Goal: Information Seeking & Learning: Learn about a topic

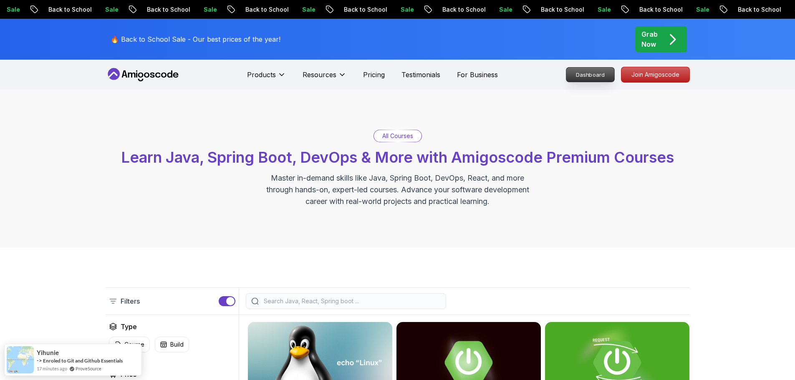
click at [589, 78] on nav "Products Resources Pricing Testimonials For Business Dashboard Join Amigoscode" at bounding box center [398, 75] width 584 height 30
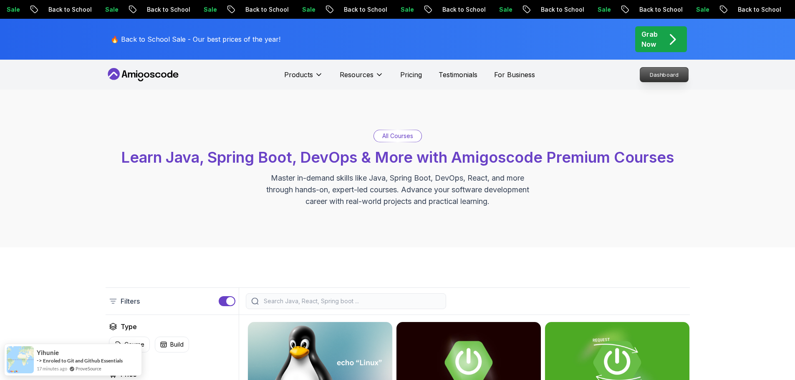
click at [675, 78] on p "Dashboard" at bounding box center [664, 75] width 48 height 14
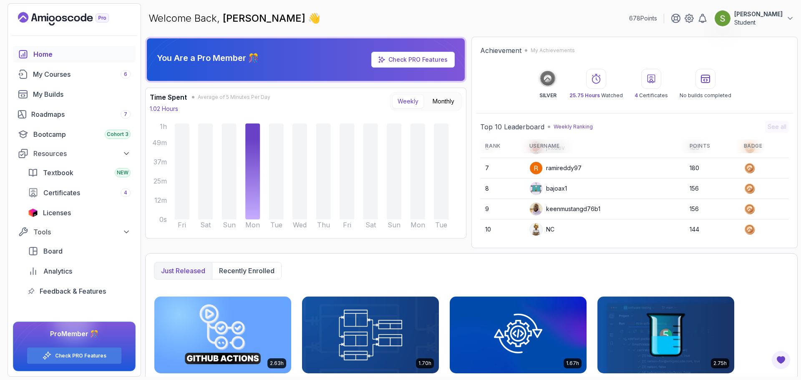
scroll to position [155, 0]
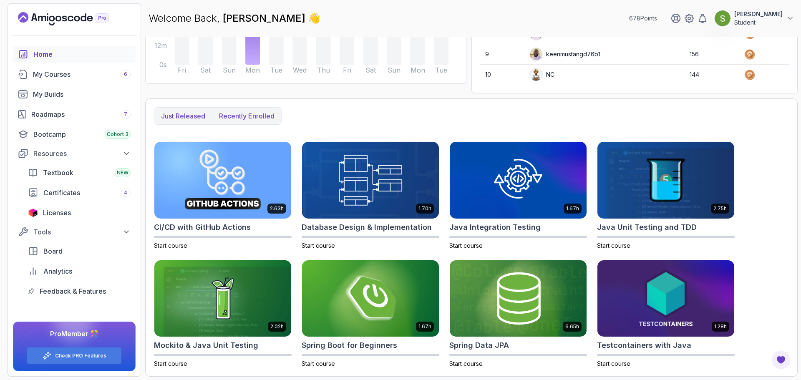
click at [266, 111] on button "Recently enrolled" at bounding box center [246, 116] width 69 height 17
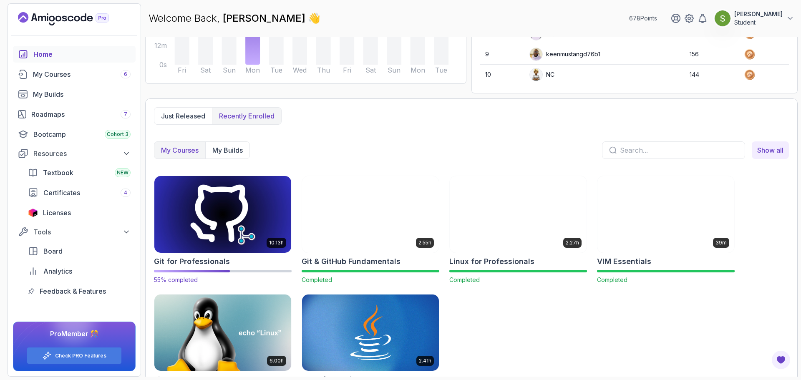
scroll to position [189, 0]
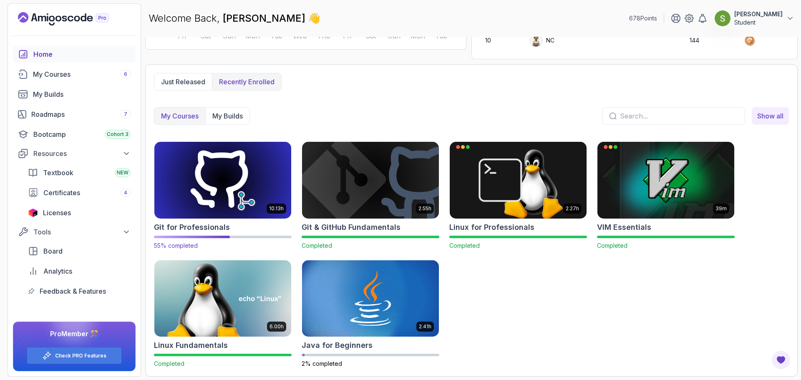
click at [241, 190] on img at bounding box center [223, 180] width 144 height 81
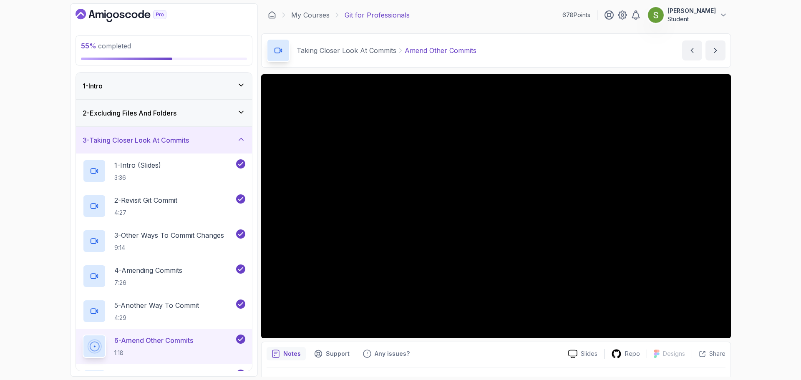
click at [193, 151] on div "3 - Taking Closer Look At Commits" at bounding box center [164, 140] width 176 height 27
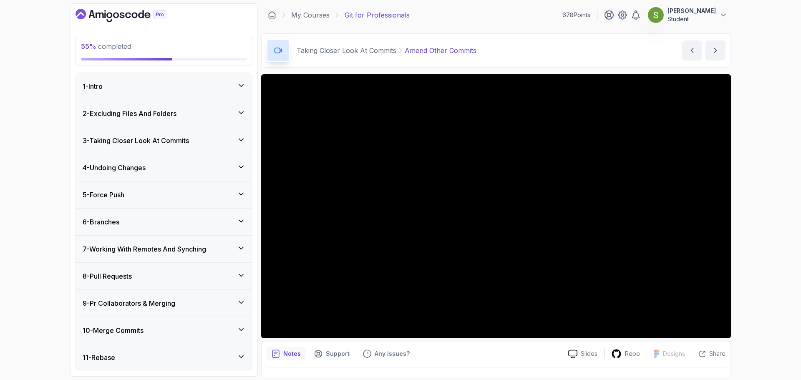
click at [158, 297] on div "9 - Pr Collaborators & Merging" at bounding box center [164, 303] width 176 height 27
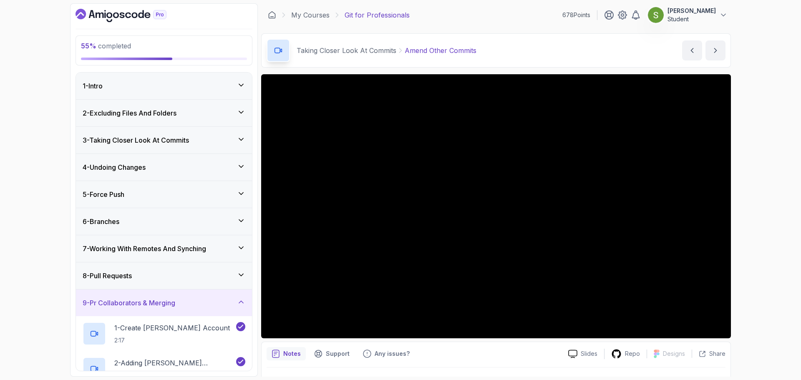
click at [158, 297] on div "9 - Pr Collaborators & Merging" at bounding box center [164, 303] width 176 height 27
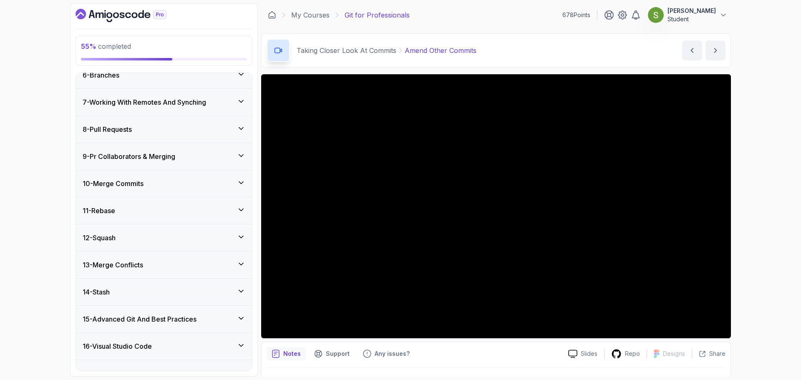
scroll to position [148, 0]
click at [183, 210] on div "11 - Rebase" at bounding box center [164, 210] width 163 height 10
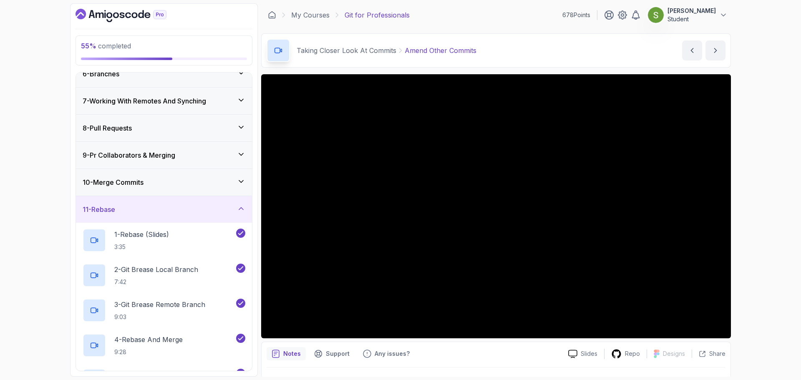
click at [183, 210] on div "11 - Rebase" at bounding box center [164, 209] width 163 height 10
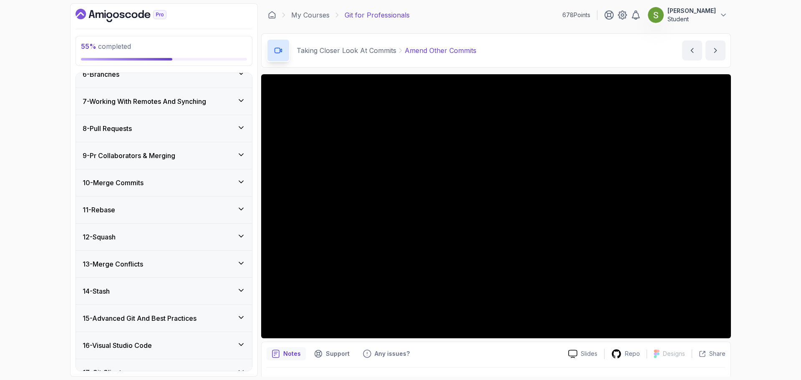
click at [179, 242] on div "12 - Squash" at bounding box center [164, 237] width 176 height 27
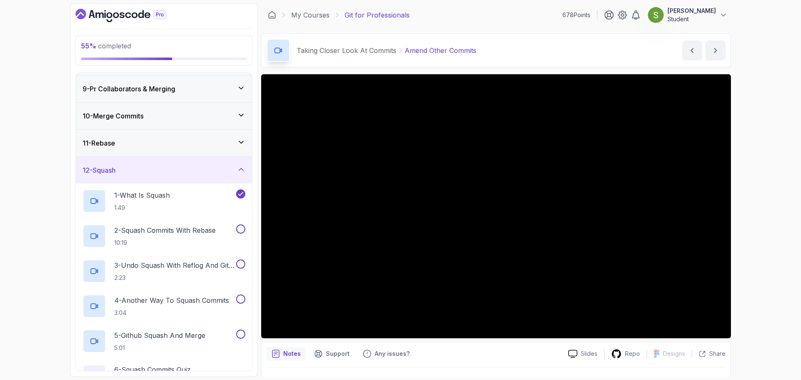
scroll to position [240, 0]
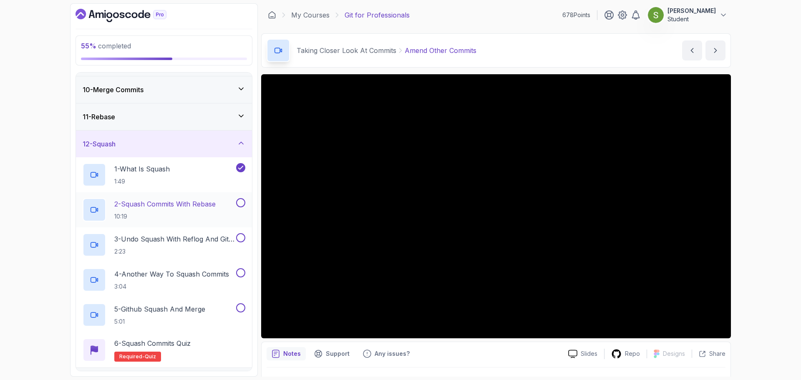
click at [176, 205] on p "2 - Squash Commits With Rebase" at bounding box center [164, 204] width 101 height 10
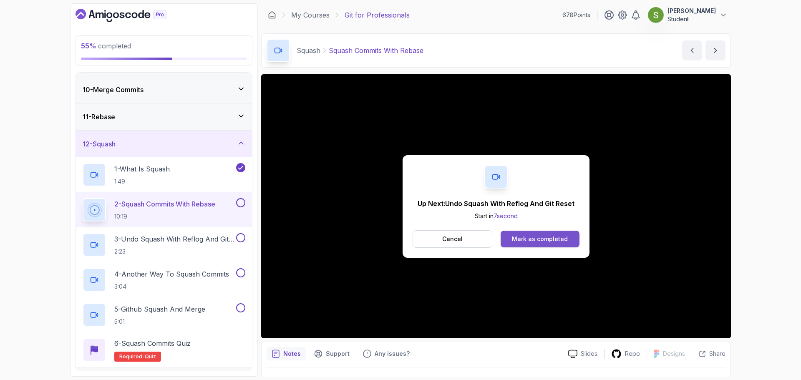
click at [559, 235] on div "Mark as completed" at bounding box center [540, 239] width 56 height 8
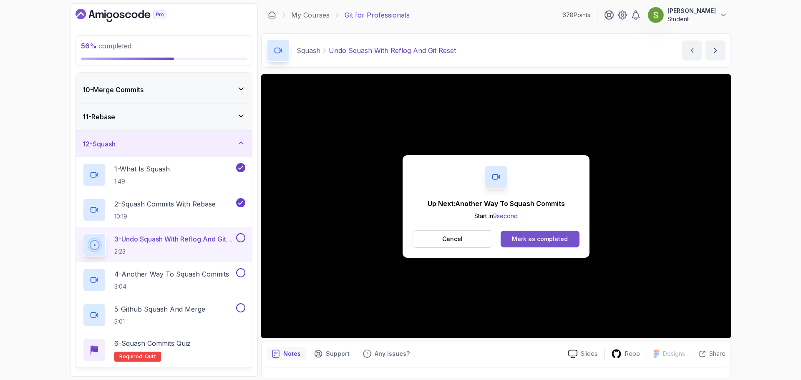
click at [530, 236] on div "Mark as completed" at bounding box center [540, 239] width 56 height 8
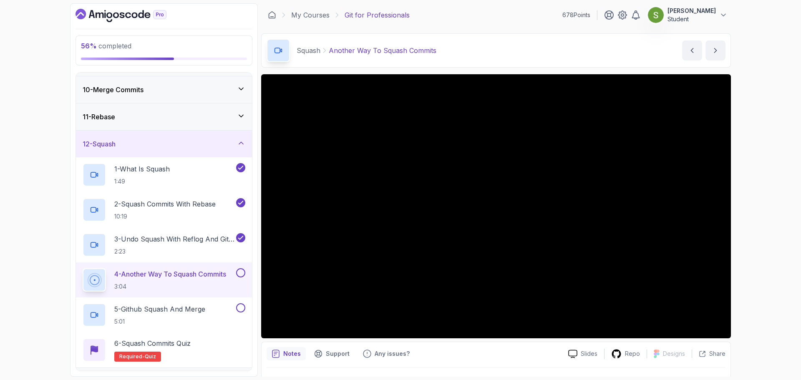
scroll to position [20, 0]
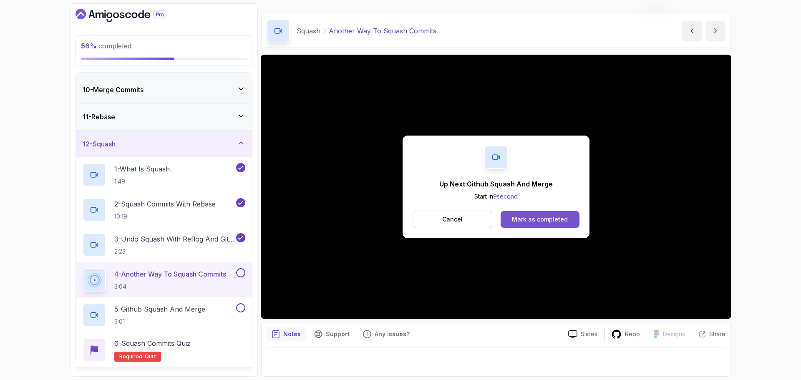
click at [534, 219] on div "Mark as completed" at bounding box center [540, 219] width 56 height 8
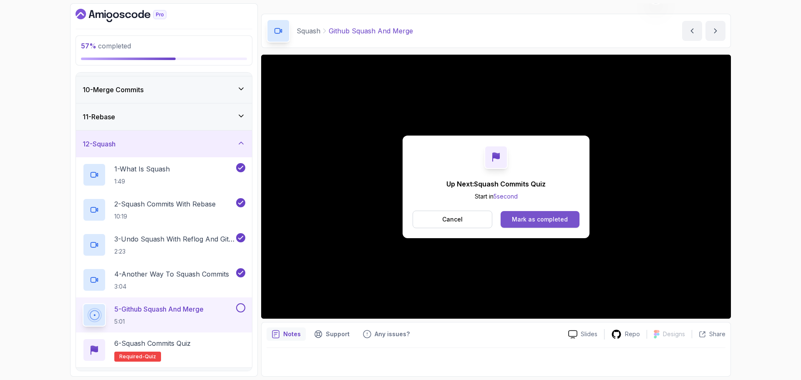
click at [529, 218] on div "Mark as completed" at bounding box center [540, 219] width 56 height 8
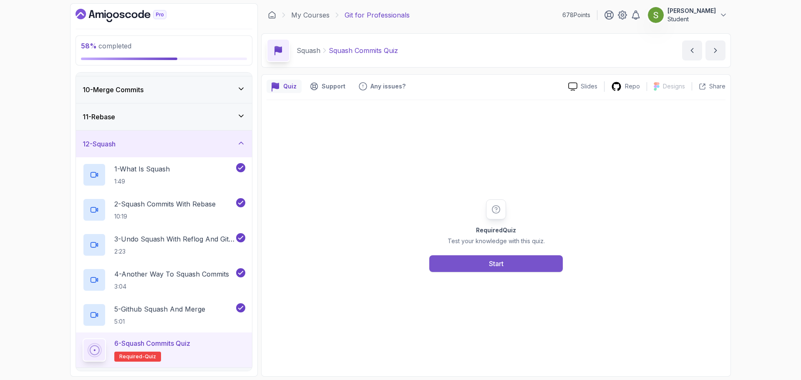
click at [491, 263] on div "Start" at bounding box center [496, 264] width 15 height 10
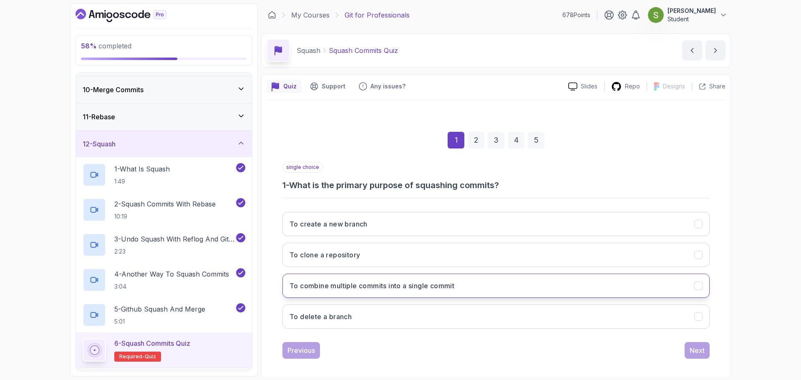
click at [357, 292] on button "To combine multiple commits into a single commit" at bounding box center [495, 286] width 427 height 24
click at [700, 357] on button "Next" at bounding box center [697, 350] width 25 height 17
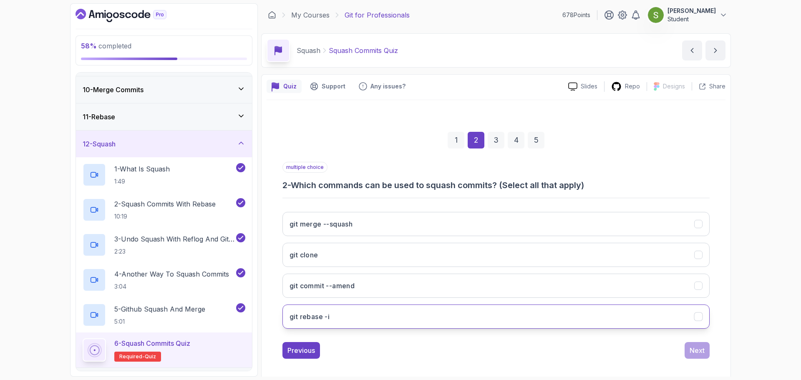
click at [551, 317] on button "git rebase -i" at bounding box center [495, 317] width 427 height 24
click at [690, 354] on div "Next" at bounding box center [697, 350] width 15 height 10
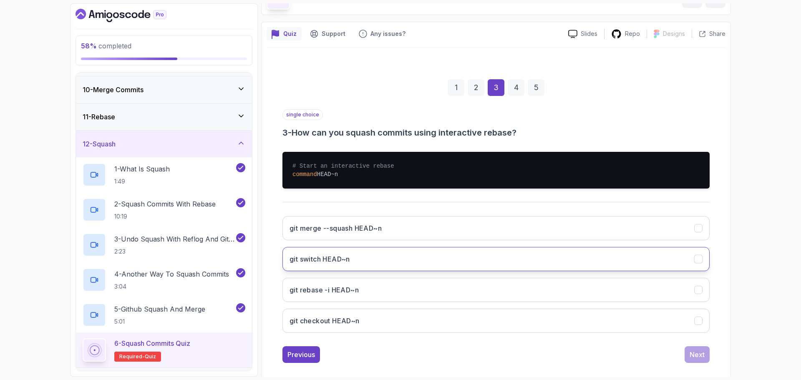
scroll to position [63, 0]
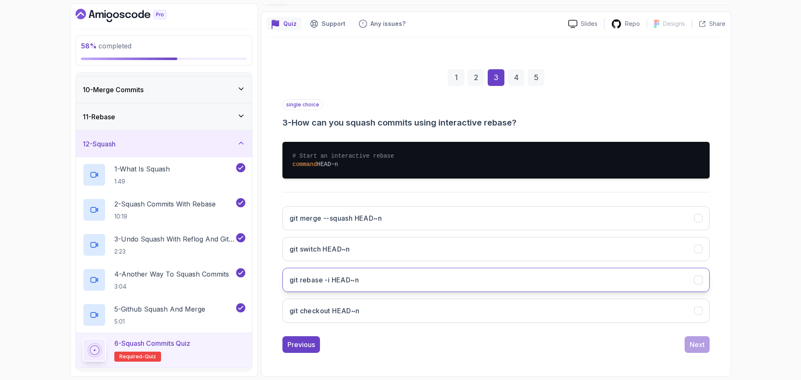
click at [510, 283] on button "git rebase -i HEAD~n" at bounding box center [495, 280] width 427 height 24
click at [700, 343] on div "Next" at bounding box center [697, 345] width 15 height 10
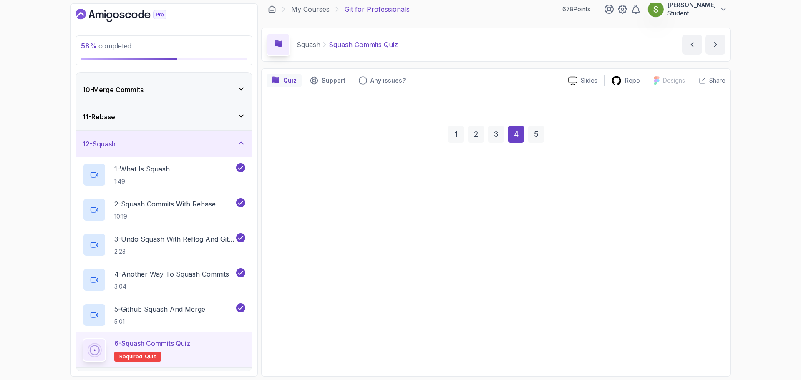
scroll to position [6, 0]
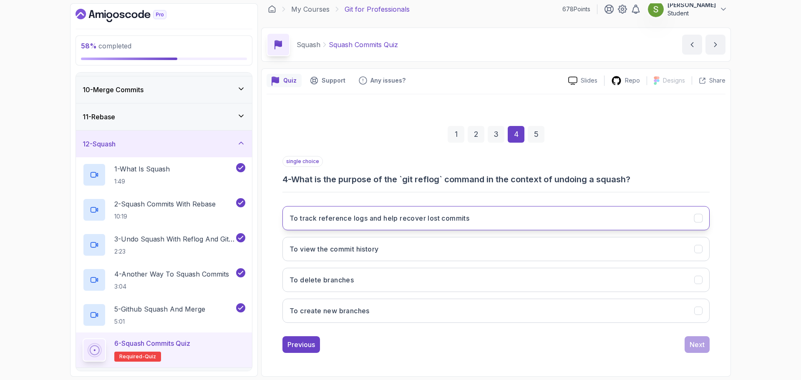
click at [575, 217] on button "To track reference logs and help recover lost commits" at bounding box center [495, 218] width 427 height 24
click at [693, 345] on div "Next" at bounding box center [697, 345] width 15 height 10
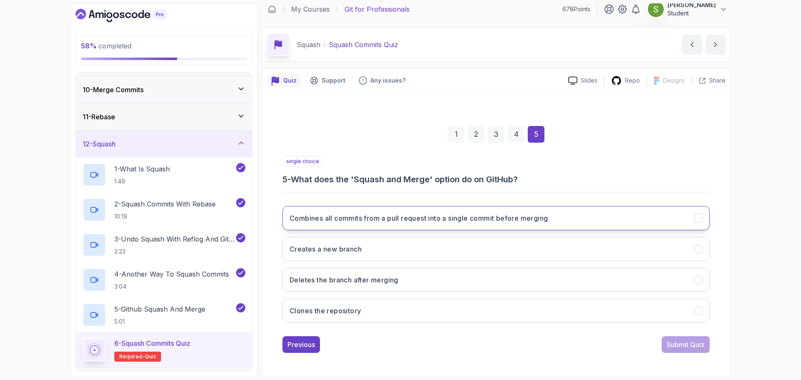
click at [618, 222] on button "Combines all commits from a pull request into a single commit before merging" at bounding box center [495, 218] width 427 height 24
click at [689, 344] on div "Submit Quiz" at bounding box center [686, 345] width 38 height 10
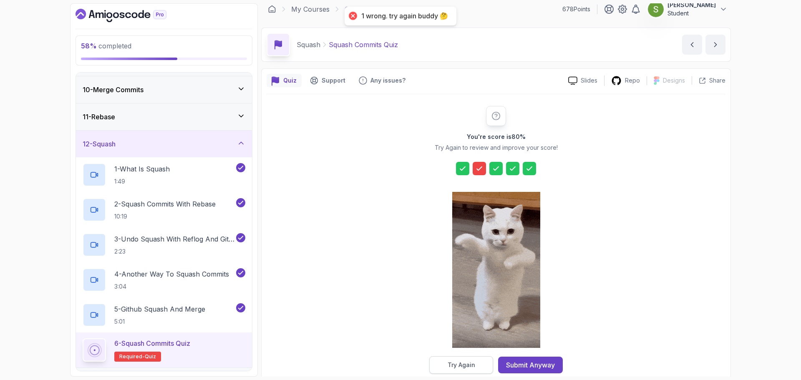
click at [477, 366] on button "Try Again" at bounding box center [461, 365] width 64 height 18
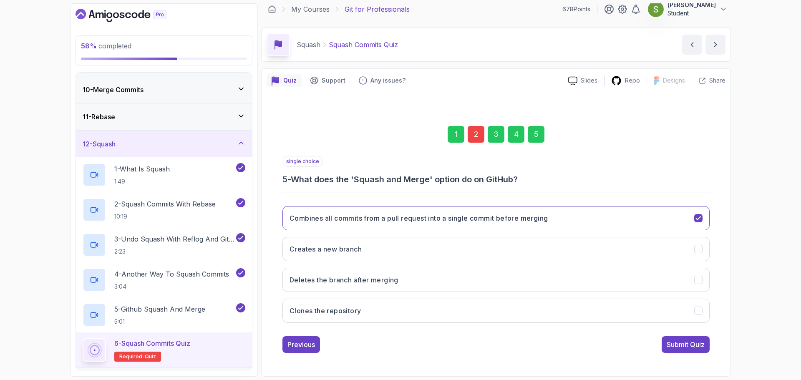
click at [481, 141] on div "2" at bounding box center [476, 134] width 17 height 17
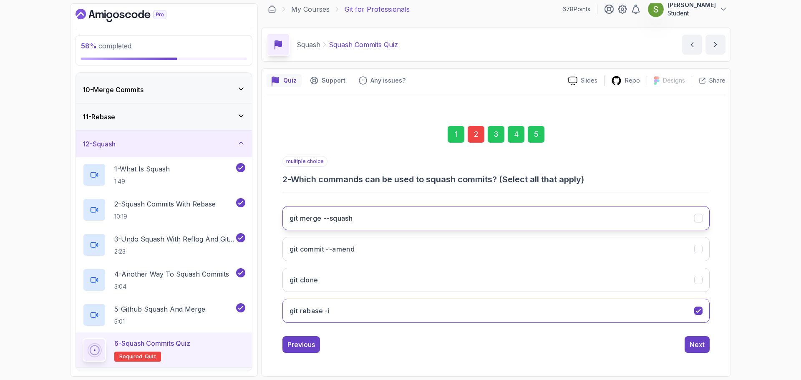
click at [434, 217] on button "git merge --squash" at bounding box center [495, 218] width 427 height 24
click at [544, 132] on div "1 2 3 4 5" at bounding box center [495, 134] width 427 height 43
click at [540, 134] on div "5" at bounding box center [536, 134] width 17 height 17
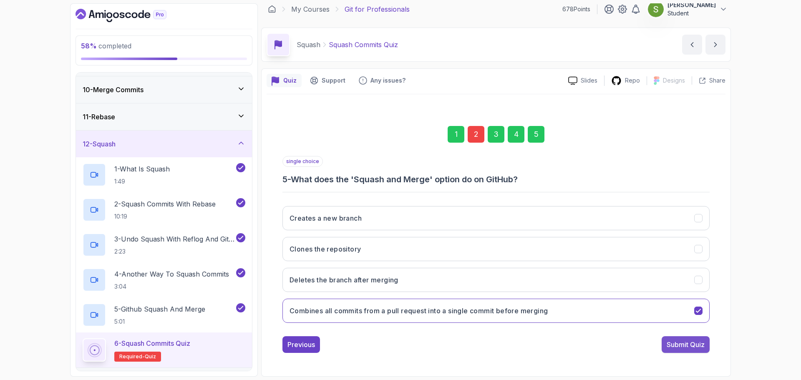
click at [684, 346] on div "Submit Quiz" at bounding box center [686, 345] width 38 height 10
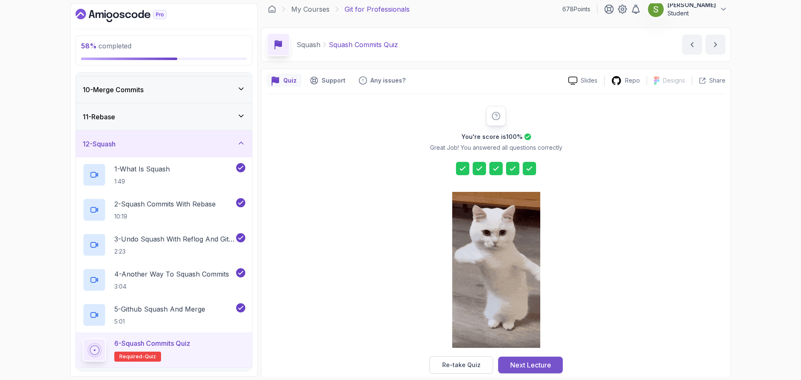
click at [528, 362] on div "Next Lecture" at bounding box center [530, 365] width 41 height 10
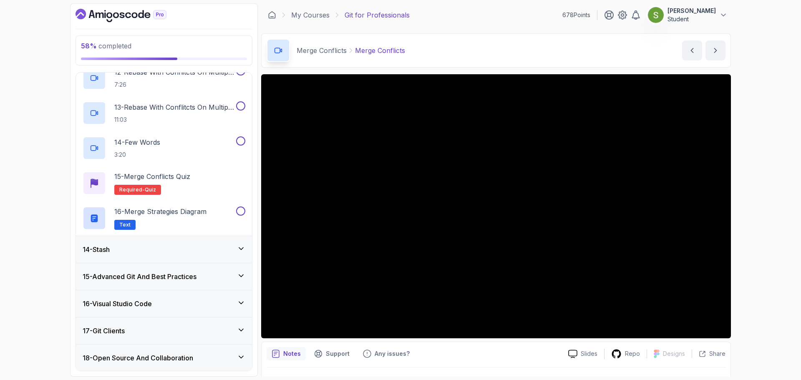
scroll to position [804, 0]
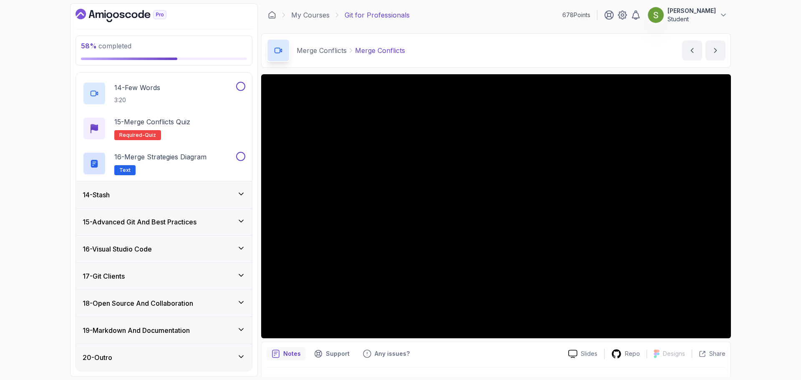
click at [223, 192] on div "14 - Stash" at bounding box center [164, 195] width 163 height 10
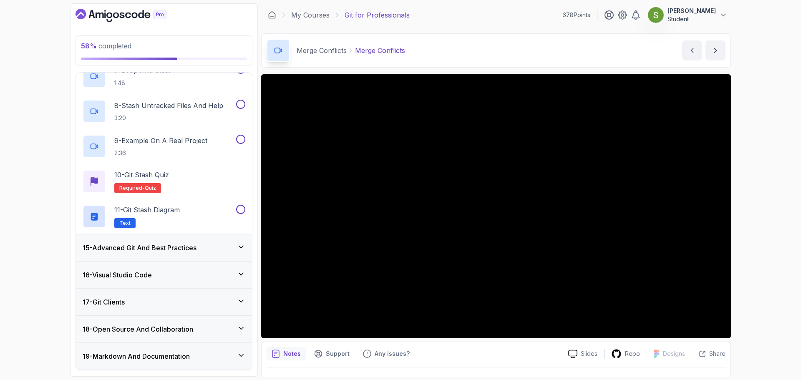
scroll to position [606, 0]
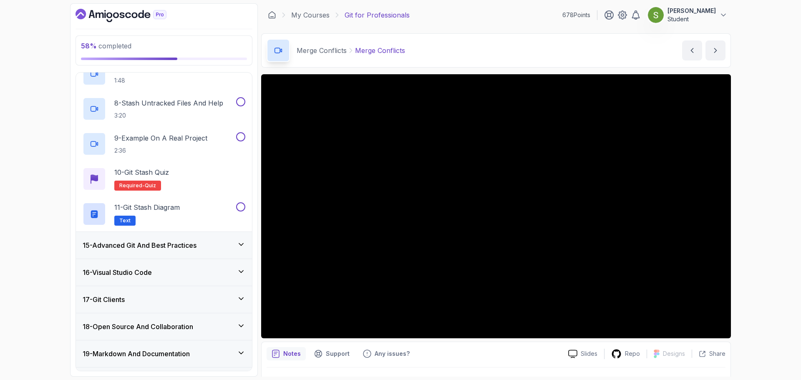
click at [179, 242] on h3 "15 - Advanced Git And Best Practices" at bounding box center [140, 245] width 114 height 10
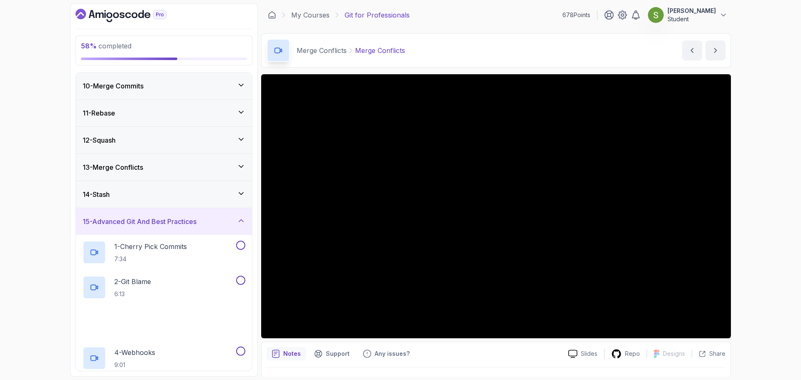
scroll to position [454, 0]
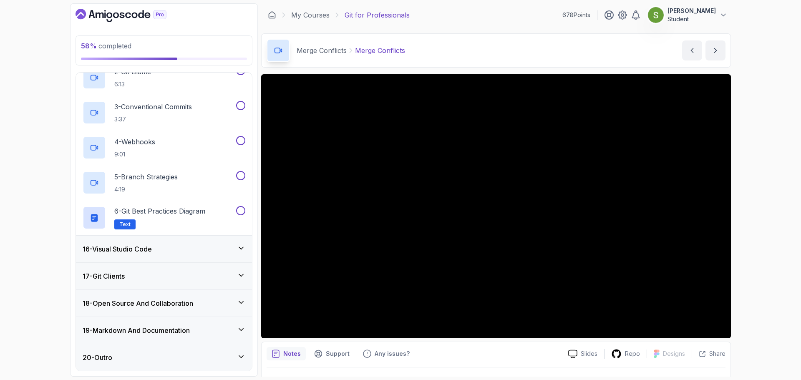
click at [172, 250] on div "16 - Visual Studio Code" at bounding box center [164, 249] width 163 height 10
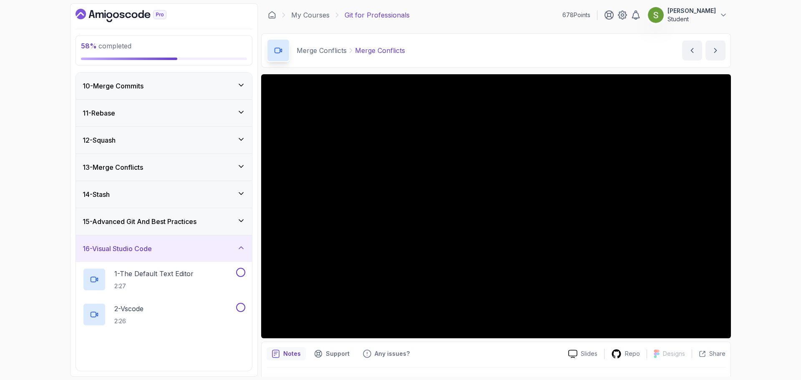
scroll to position [384, 0]
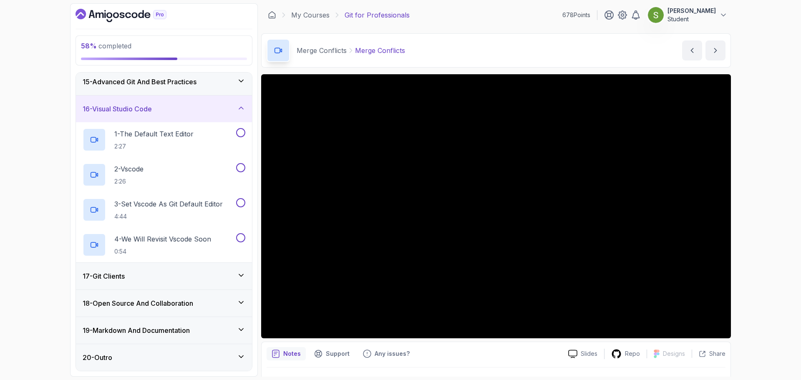
click at [155, 272] on div "17 - Git Clients" at bounding box center [164, 276] width 163 height 10
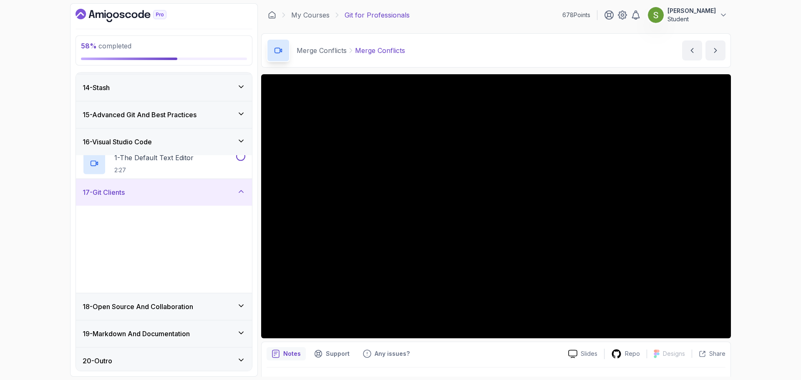
scroll to position [349, 0]
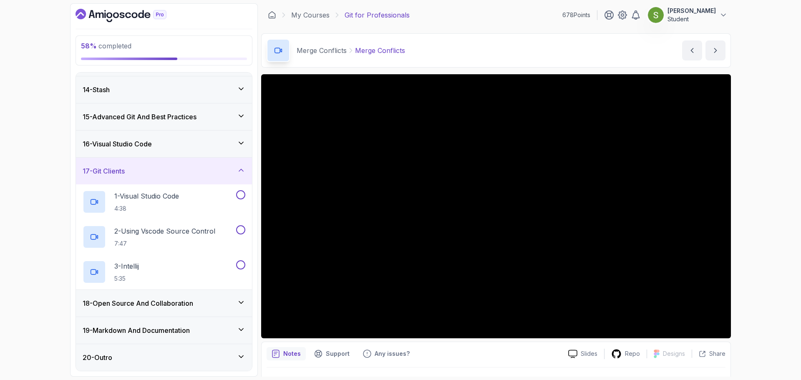
click at [136, 301] on h3 "18 - Open Source And Collaboration" at bounding box center [138, 303] width 111 height 10
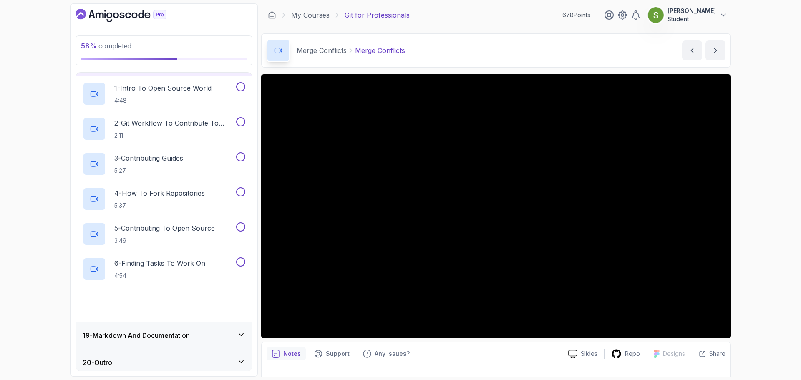
scroll to position [489, 0]
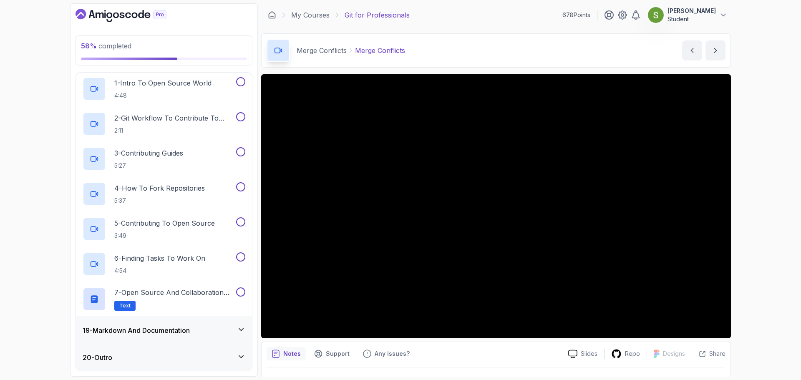
click at [129, 332] on h3 "19 - Markdown And Documentation" at bounding box center [136, 330] width 107 height 10
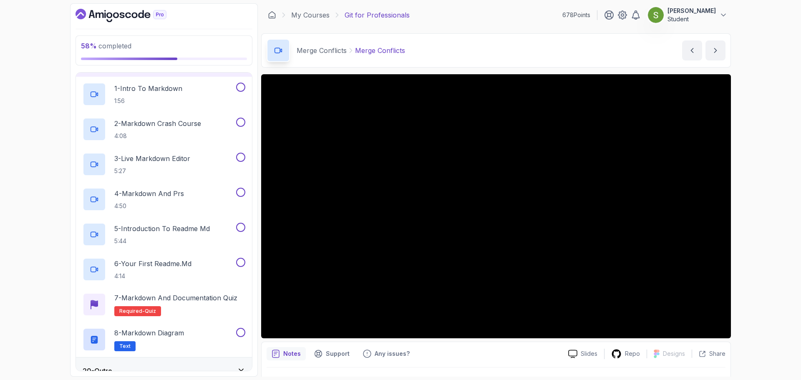
scroll to position [524, 0]
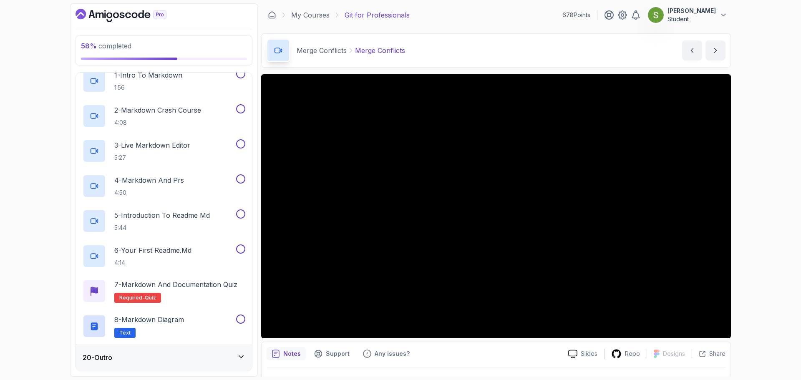
click at [123, 359] on div "20 - Outro" at bounding box center [164, 358] width 163 height 10
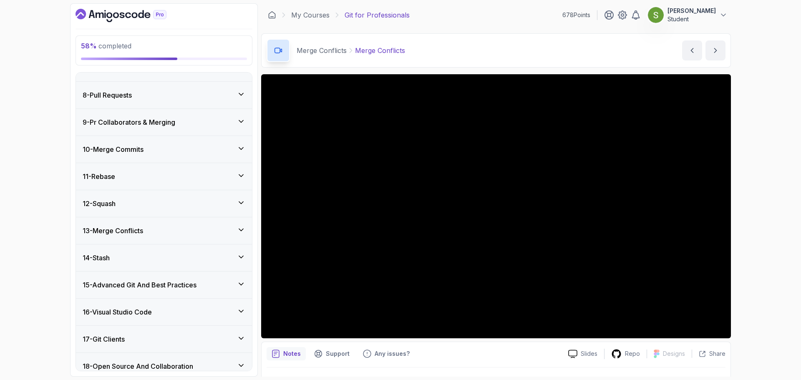
scroll to position [181, 0]
click at [151, 230] on div "13 - Merge Conflicts" at bounding box center [164, 230] width 163 height 10
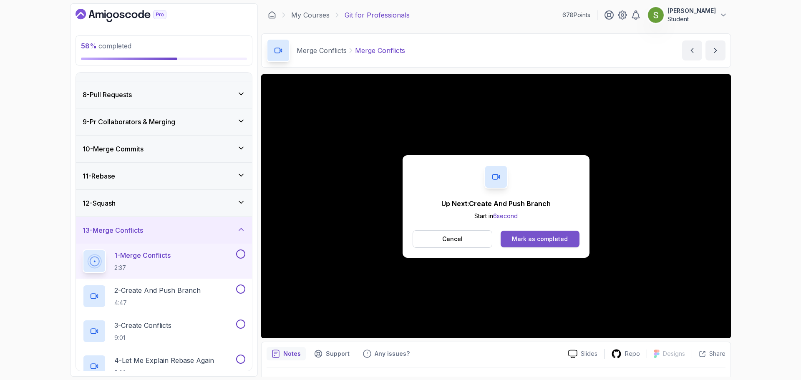
click at [552, 237] on div "Mark as completed" at bounding box center [540, 239] width 56 height 8
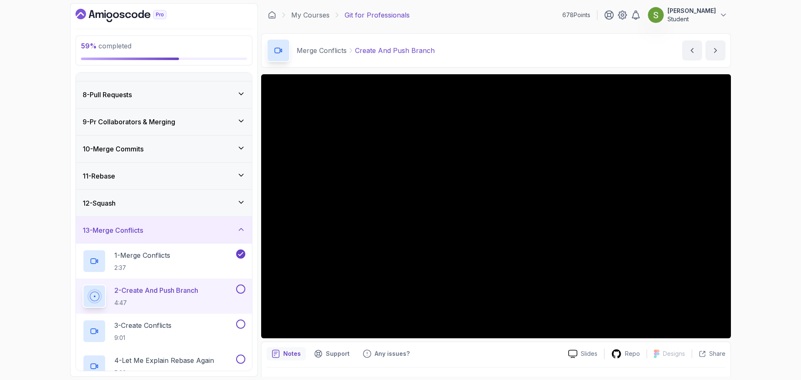
scroll to position [20, 0]
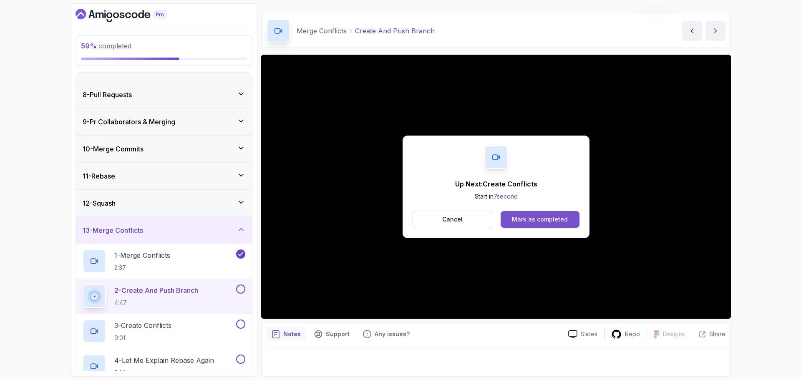
click at [523, 221] on div "Mark as completed" at bounding box center [540, 219] width 56 height 8
